Goal: Task Accomplishment & Management: Complete application form

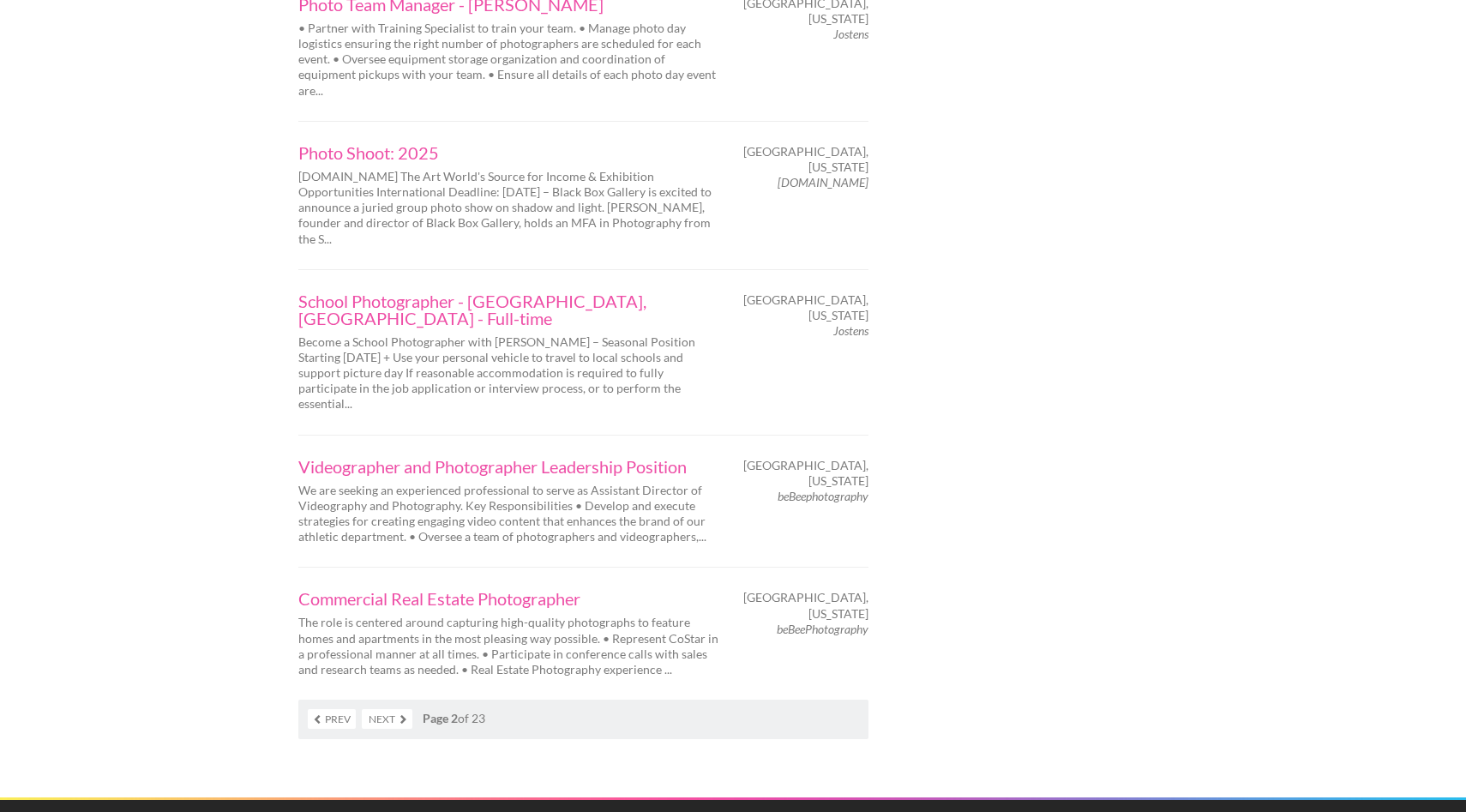
scroll to position [2703, 0]
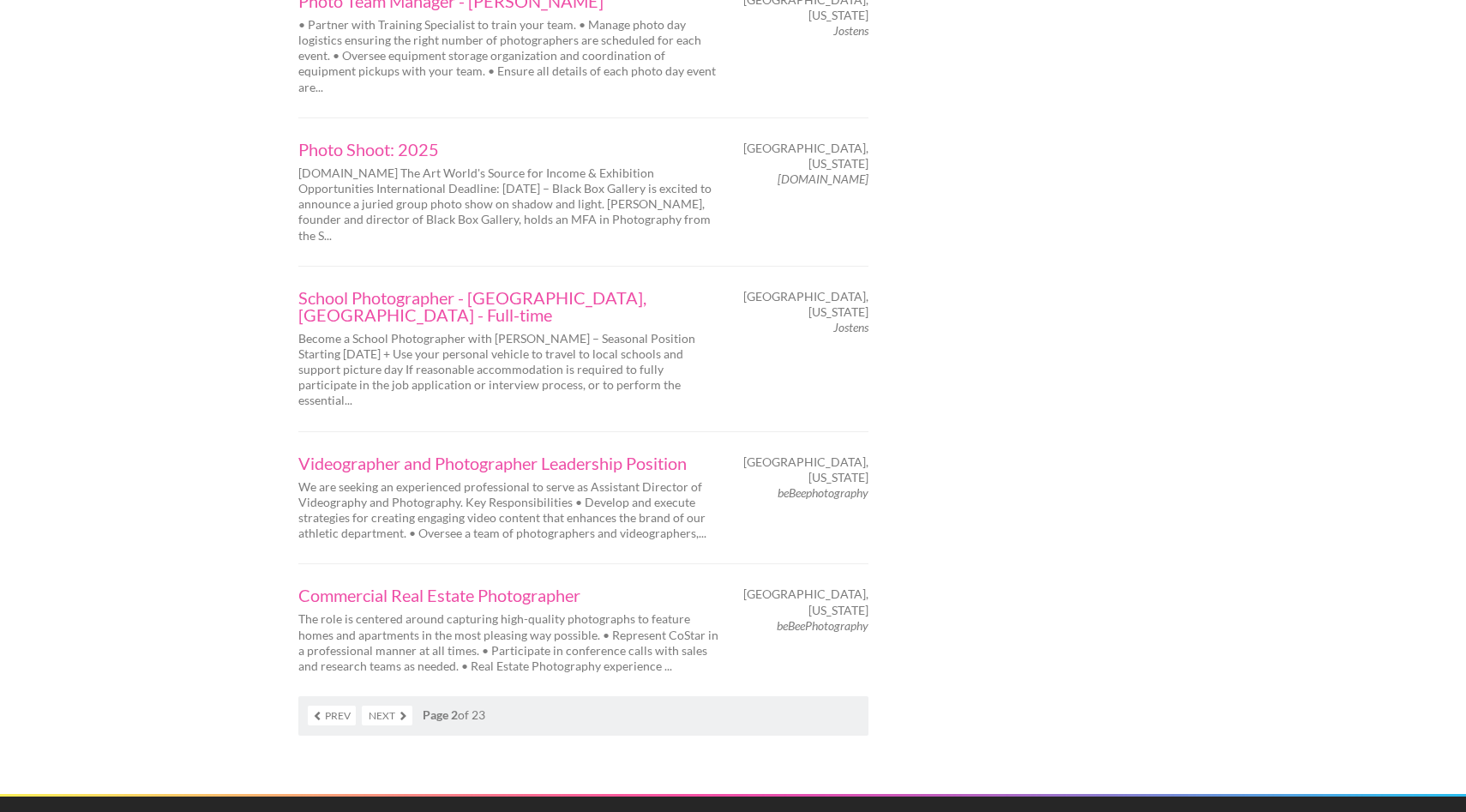
click at [400, 705] on link "Next" at bounding box center [387, 715] width 51 height 19
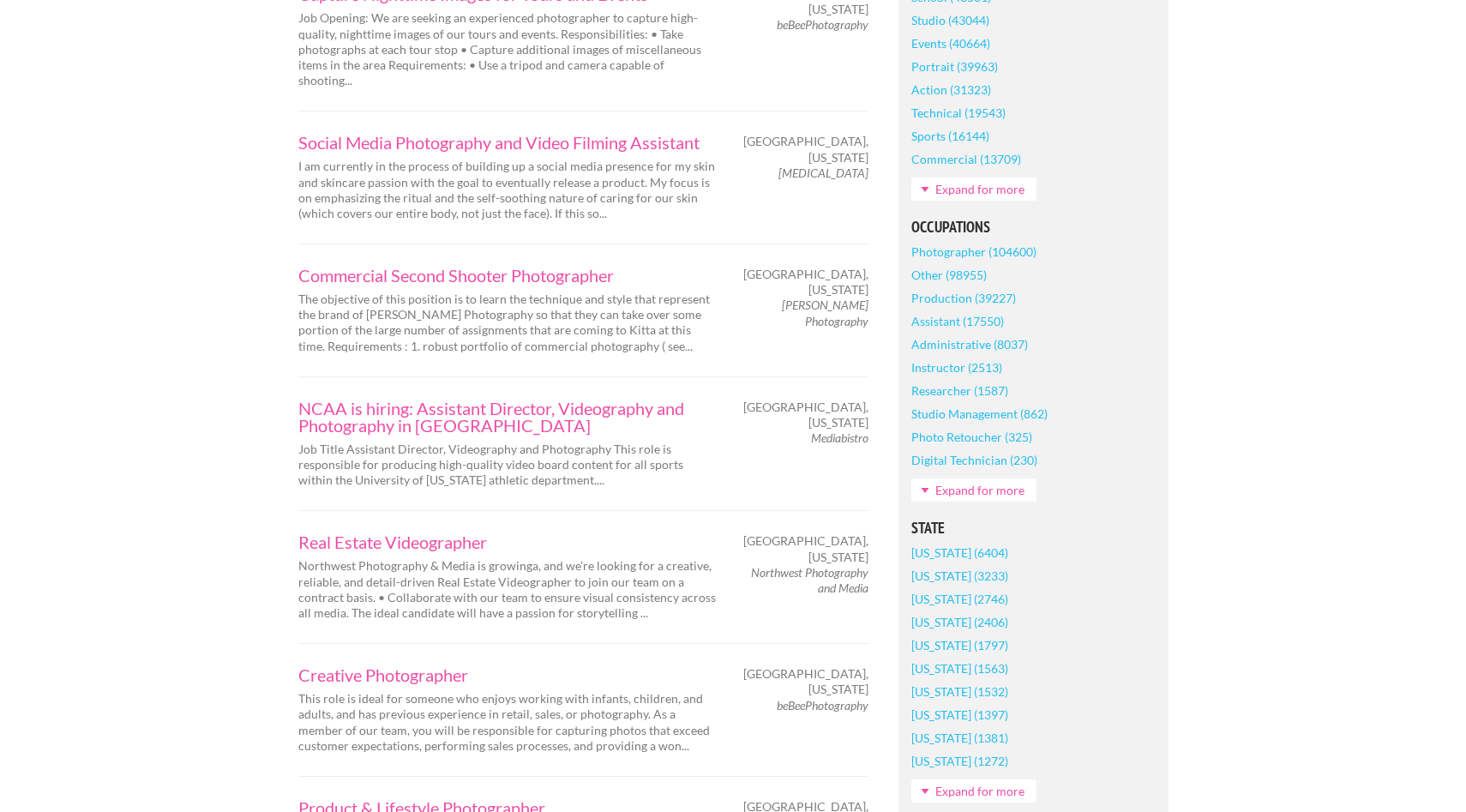
scroll to position [655, 0]
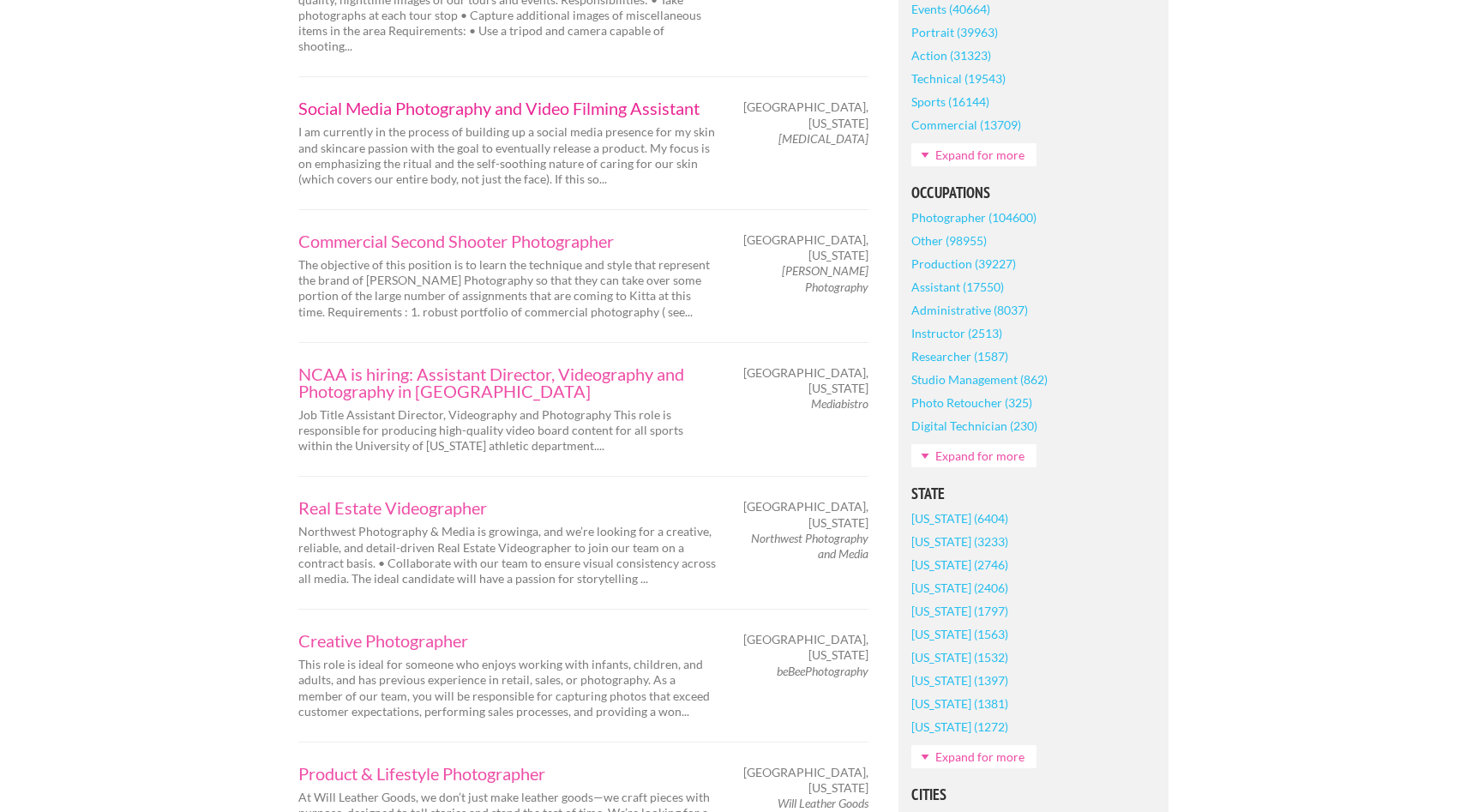
click at [405, 99] on link "Social Media Photography and Video Filming Assistant" at bounding box center [507, 108] width 420 height 18
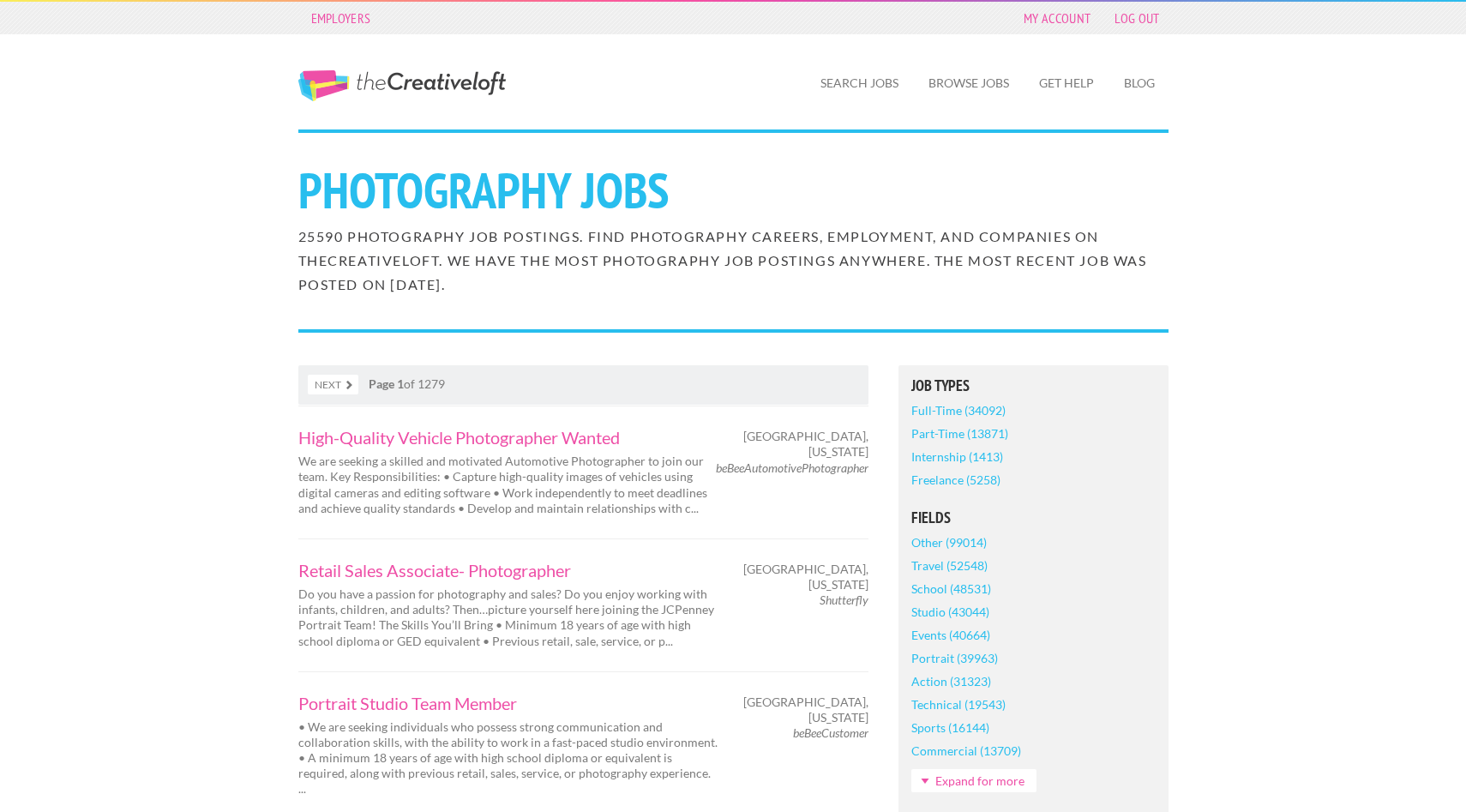
scroll to position [1019, 0]
